Goal: Consume media (video, audio)

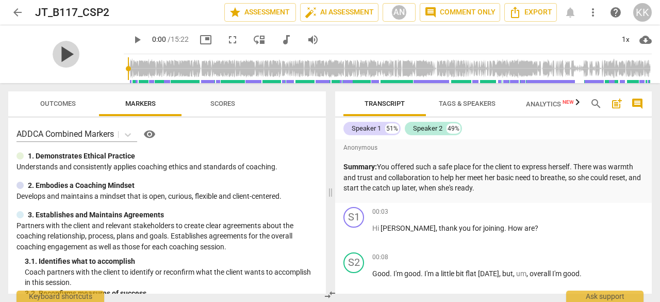
click at [60, 53] on span "play_arrow" at bounding box center [66, 54] width 27 height 27
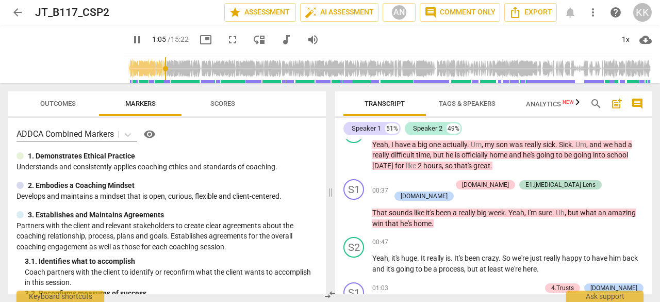
click at [131, 37] on span "pause" at bounding box center [137, 40] width 12 height 12
type input "65"
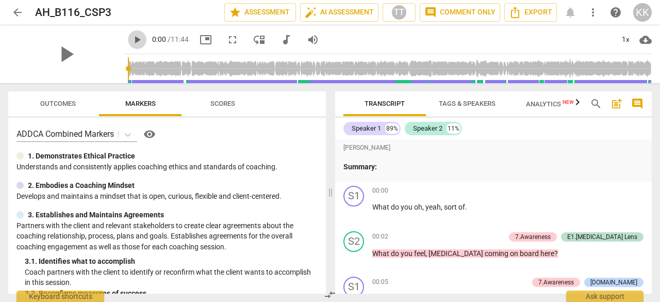
click at [131, 40] on span "play_arrow" at bounding box center [137, 40] width 12 height 12
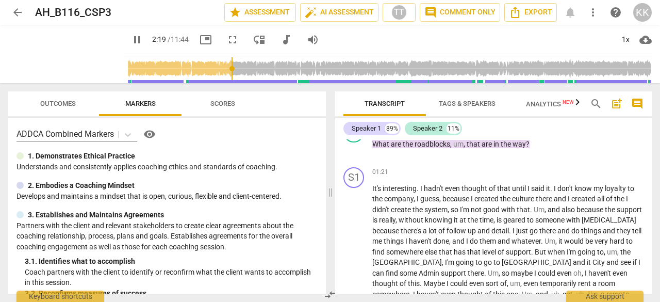
scroll to position [488, 0]
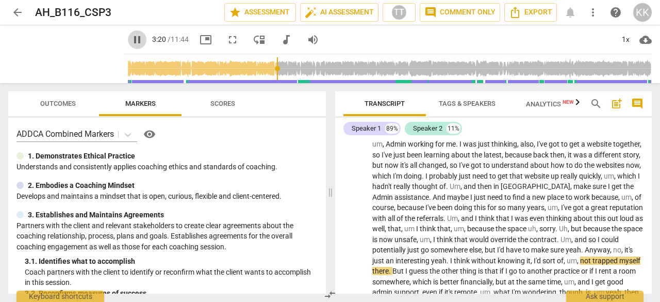
click at [131, 41] on span "pause" at bounding box center [137, 40] width 12 height 12
type input "201"
